Goal: Information Seeking & Learning: Learn about a topic

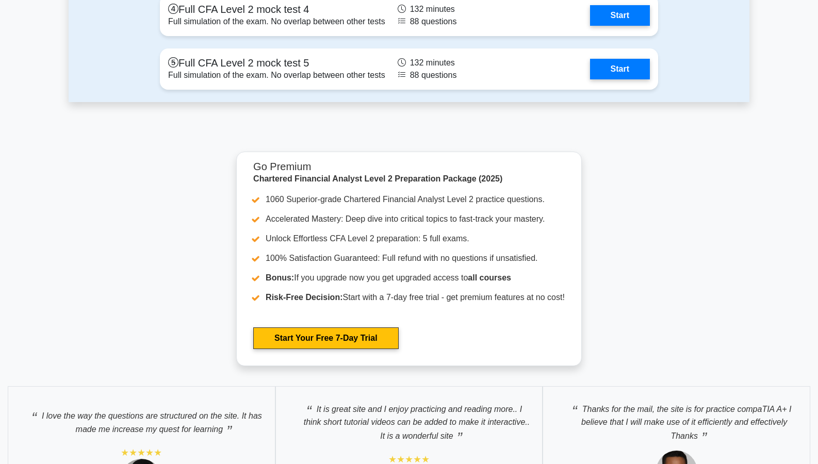
scroll to position [1608, 0]
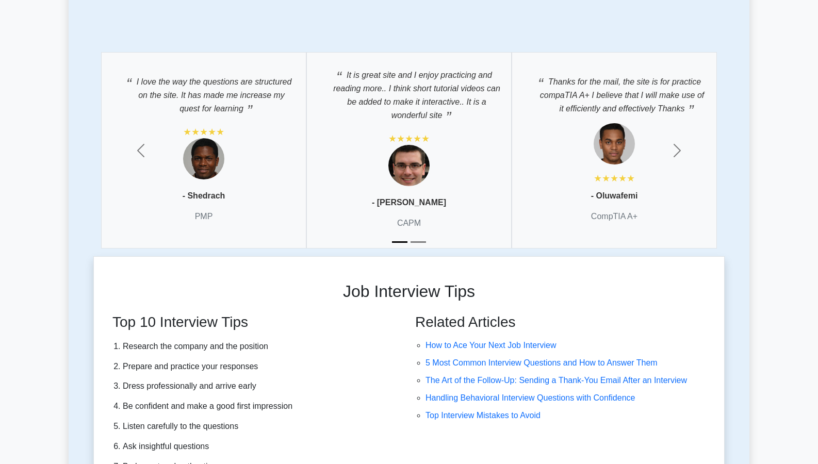
scroll to position [2625, 0]
